Goal: Register for event/course

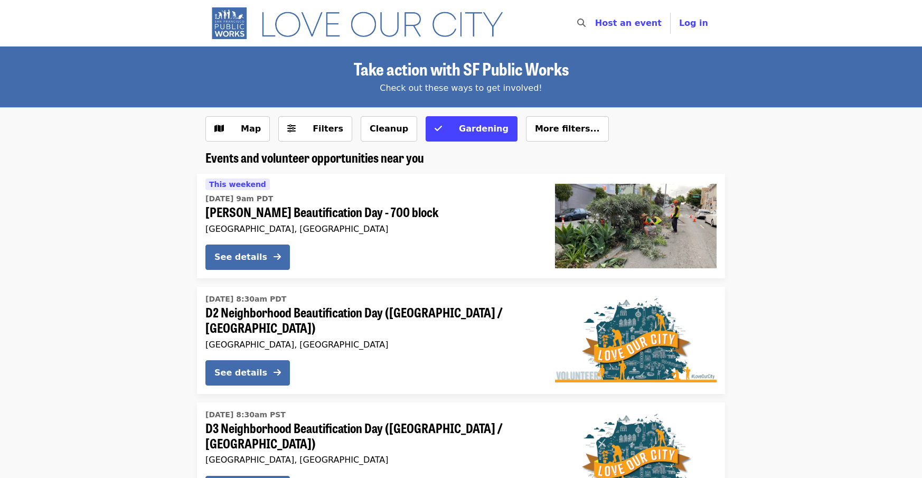
click at [809, 331] on li "Sat, Sep 6 @ 8:30am PDT D2 Neighborhood Beautification Day (Russian Hill / Fill…" at bounding box center [461, 340] width 922 height 107
click at [151, 243] on li "This weekend Sat, Aug 23 @ 9am PDT Guerrero Beautification Day - 700 block San …" at bounding box center [461, 226] width 922 height 105
click at [303, 134] on span "Filters" at bounding box center [322, 129] width 41 height 13
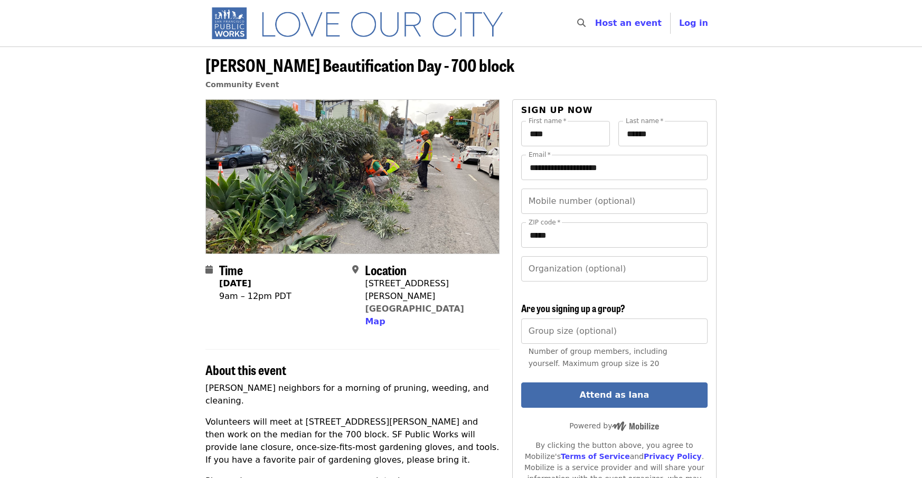
drag, startPoint x: 463, startPoint y: 298, endPoint x: 366, endPoint y: 285, distance: 98.1
click at [366, 285] on div "Location 710 Guerrero St San Francisco, CA 94110 Map" at bounding box center [421, 296] width 138 height 66
click at [376, 316] on span "Map" at bounding box center [375, 321] width 20 height 10
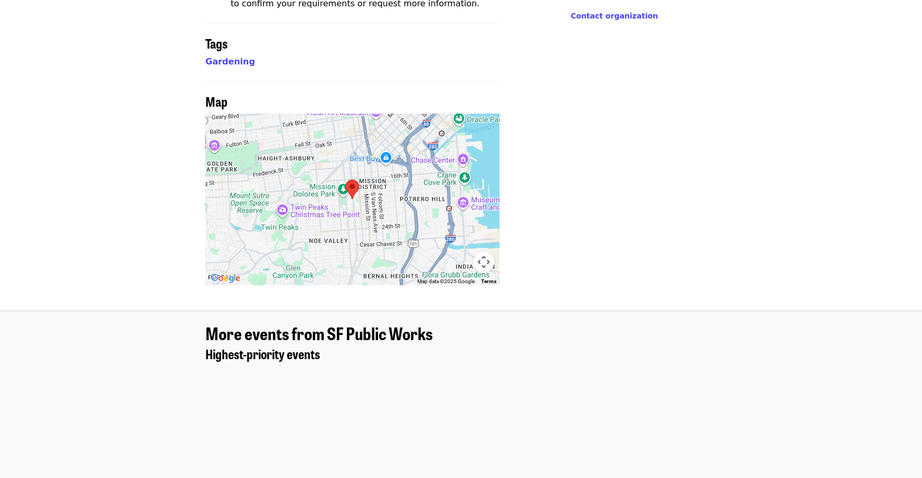
scroll to position [726, 0]
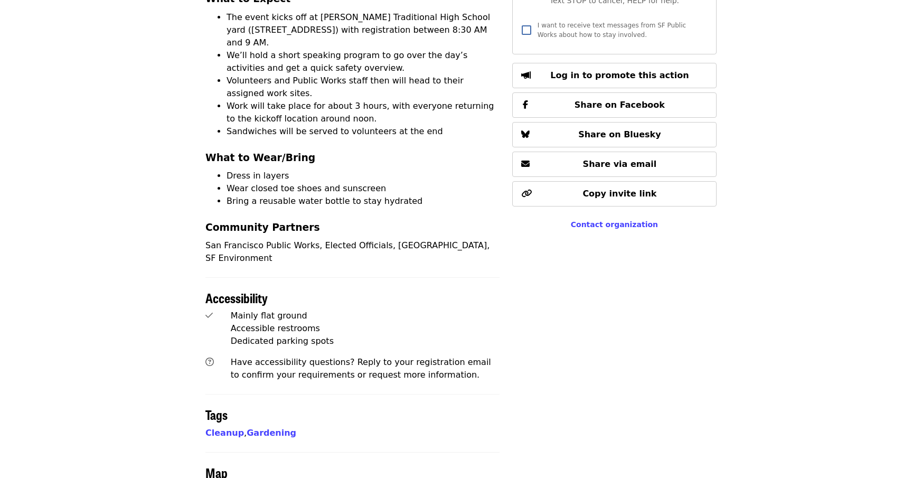
scroll to position [687, 0]
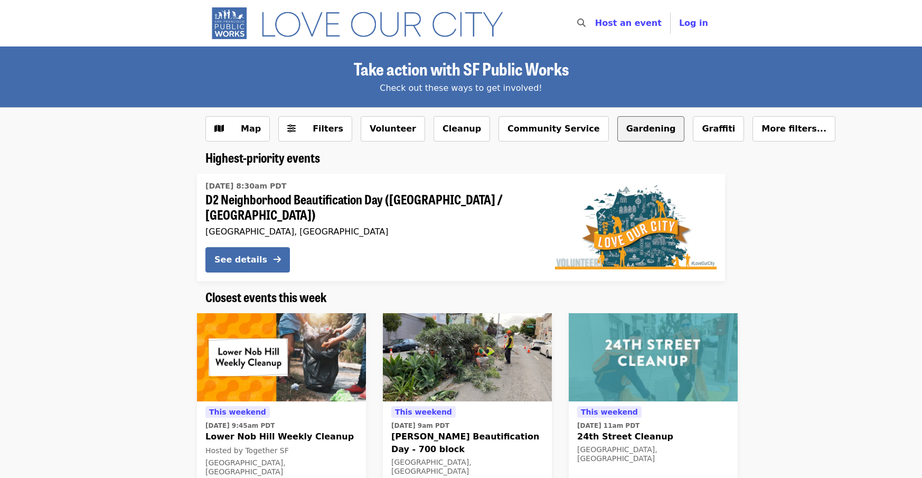
click at [617, 127] on button "Gardening" at bounding box center [651, 128] width 68 height 25
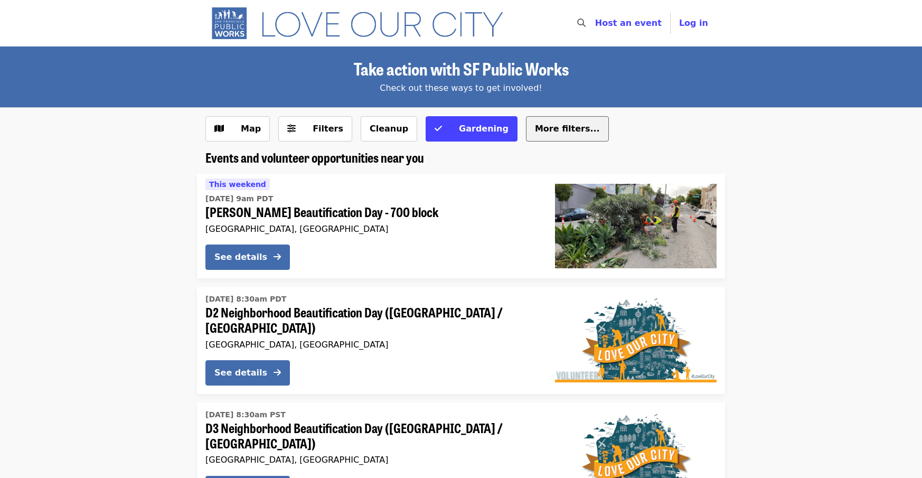
click at [535, 132] on span "More filters..." at bounding box center [567, 129] width 65 height 10
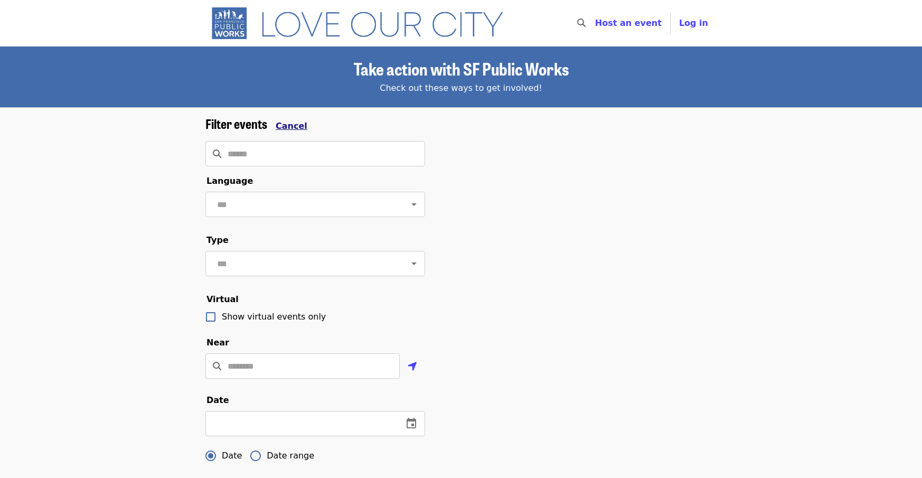
click at [286, 121] on span "Cancel" at bounding box center [292, 126] width 32 height 10
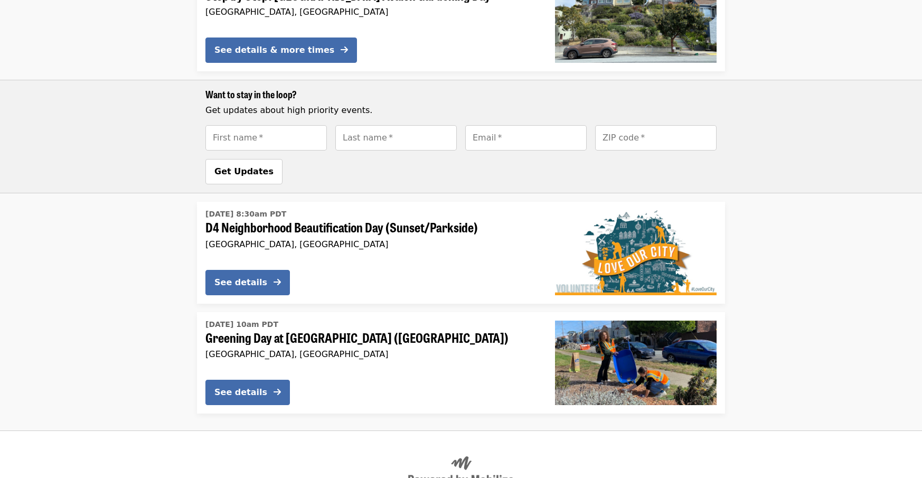
scroll to position [792, 0]
